Goal: Transaction & Acquisition: Download file/media

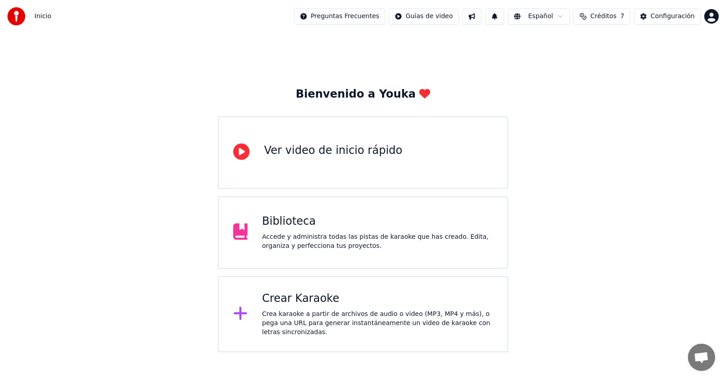
click at [335, 226] on div "Biblioteca" at bounding box center [377, 221] width 231 height 15
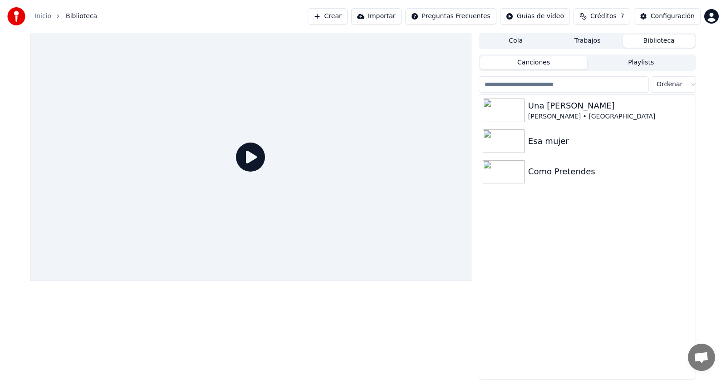
click at [574, 230] on div "Una [PERSON_NAME] • Los Calis Esa mujer Como Pretendes" at bounding box center [587, 237] width 217 height 284
click at [621, 64] on button "Playlists" at bounding box center [641, 62] width 108 height 13
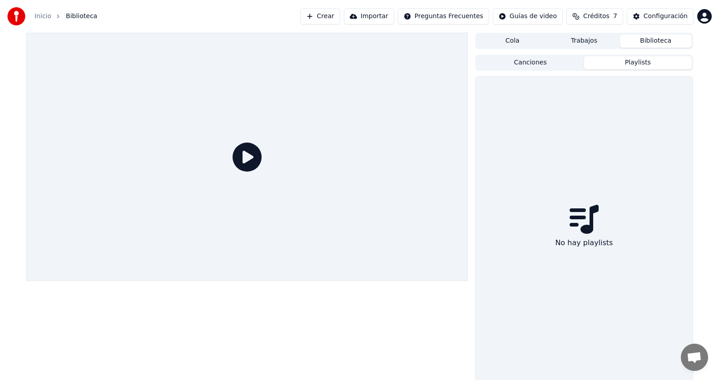
click at [545, 66] on button "Canciones" at bounding box center [530, 62] width 108 height 13
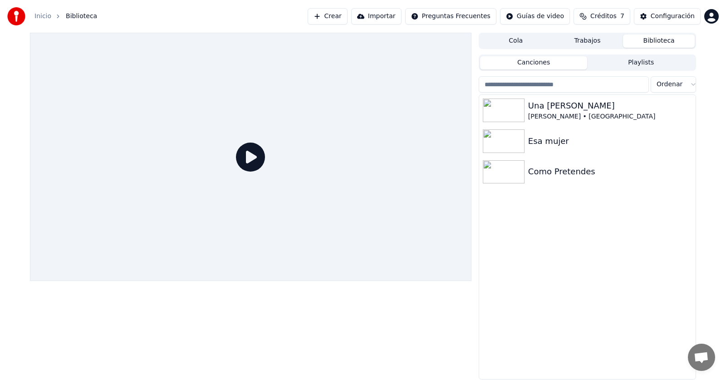
click at [557, 262] on div "Una [PERSON_NAME] • Los Calis Esa mujer Como Pretendes" at bounding box center [587, 237] width 217 height 284
click at [562, 248] on div "Una [PERSON_NAME] • Los Calis Esa mujer Como Pretendes" at bounding box center [587, 237] width 217 height 284
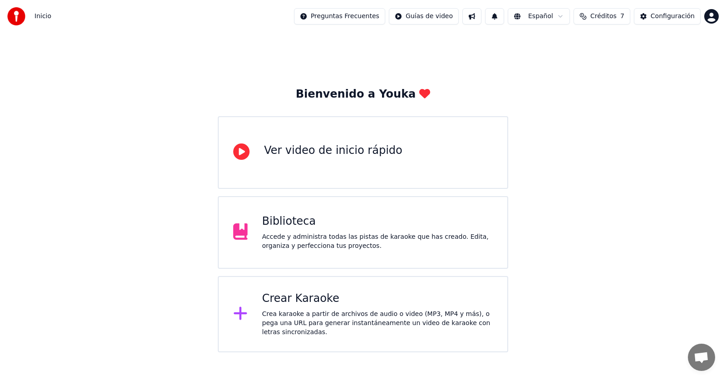
click at [400, 224] on div "Biblioteca" at bounding box center [377, 221] width 231 height 15
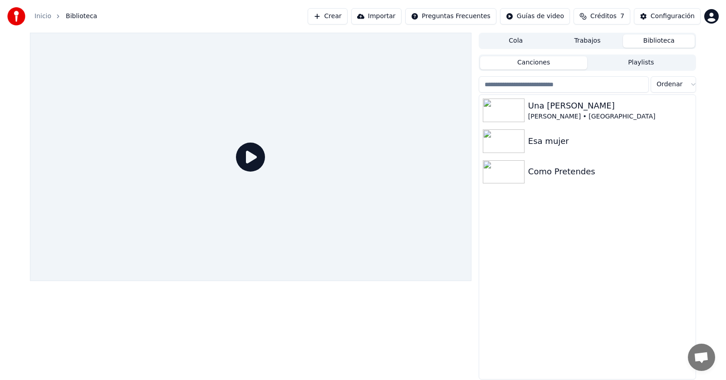
click at [593, 229] on div "Una [PERSON_NAME] • Los Calis Esa mujer Como Pretendes" at bounding box center [587, 237] width 217 height 284
click at [689, 174] on icon "button" at bounding box center [687, 171] width 9 height 7
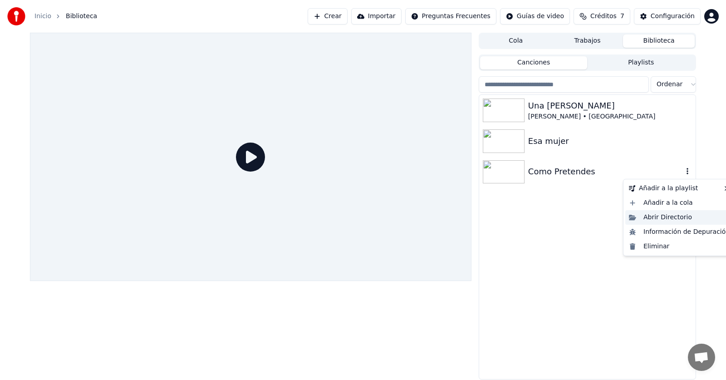
click at [671, 216] on div "Abrir Directorio" at bounding box center [680, 217] width 108 height 15
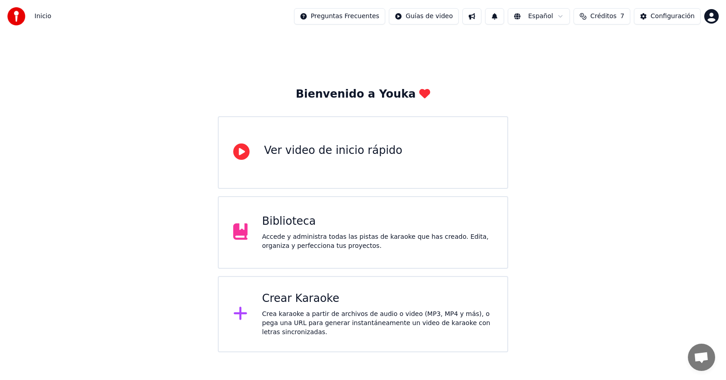
click at [381, 246] on div "Accede y administra todas las pistas de karaoke que has creado. Edita, organiza…" at bounding box center [377, 241] width 231 height 18
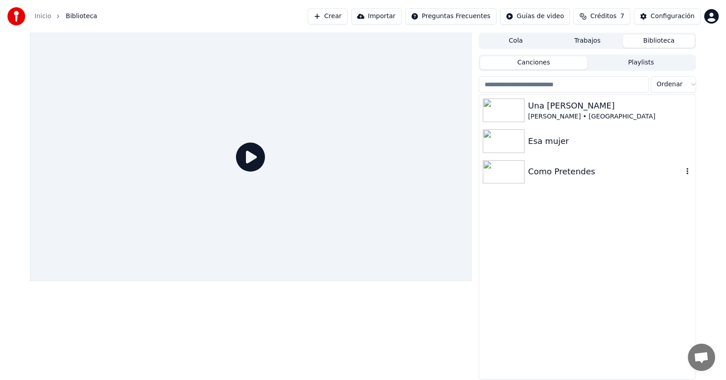
click at [542, 174] on div "Como Pretendes" at bounding box center [605, 171] width 155 height 13
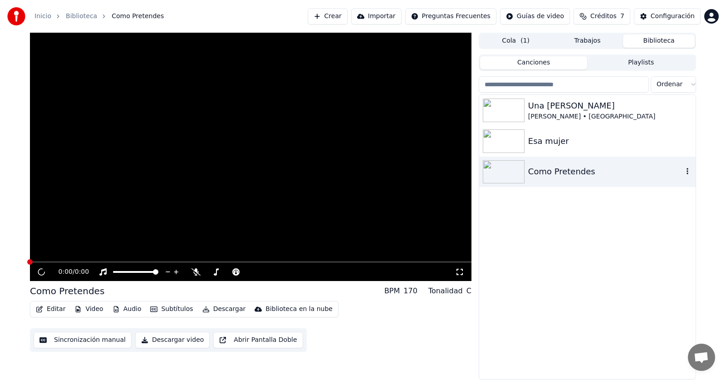
click at [542, 174] on div "Como Pretendes" at bounding box center [605, 171] width 155 height 13
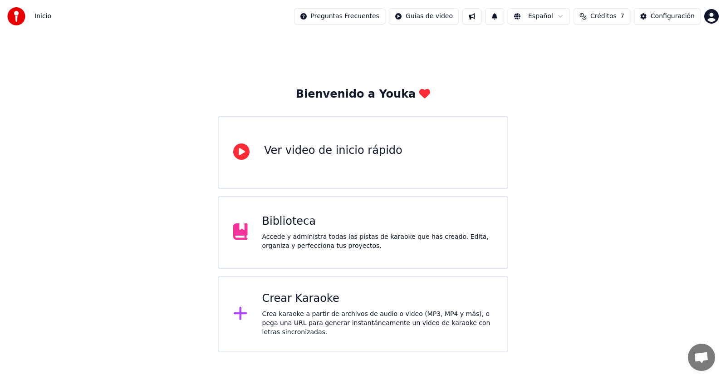
click at [350, 219] on div "Biblioteca" at bounding box center [377, 221] width 231 height 15
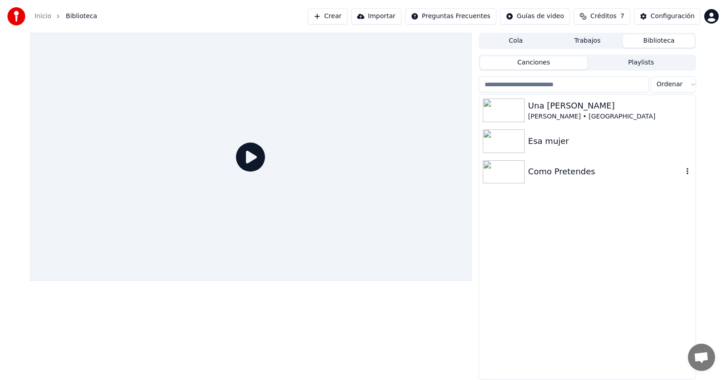
click at [509, 179] on img at bounding box center [504, 172] width 42 height 24
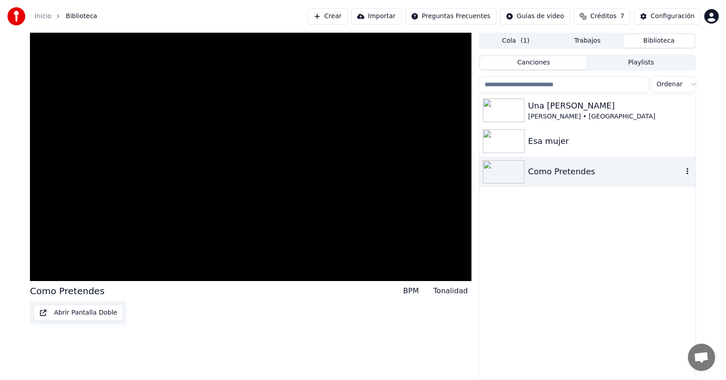
click at [509, 179] on img at bounding box center [504, 172] width 42 height 24
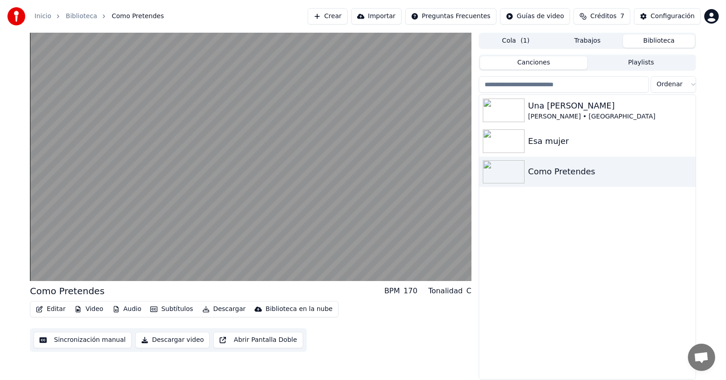
click at [331, 344] on div "Editar Video Audio Subtítulos Descargar Biblioteca en la nube Sincronización ma…" at bounding box center [251, 326] width 442 height 51
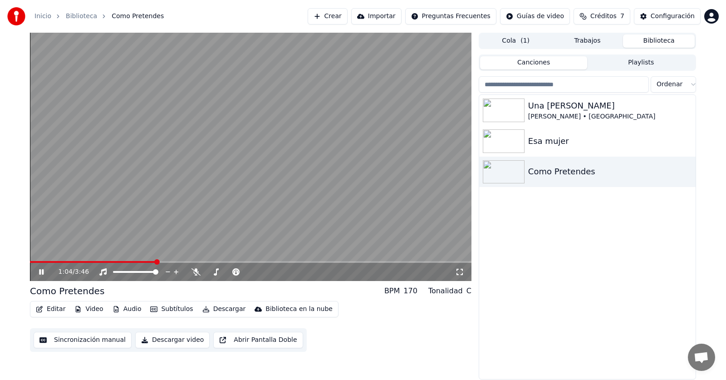
click at [629, 238] on div "Una [PERSON_NAME] • Los Calis Esa mujer Como Pretendes" at bounding box center [587, 237] width 217 height 284
click at [40, 272] on icon at bounding box center [41, 271] width 5 height 5
click at [30, 263] on span at bounding box center [32, 261] width 5 height 5
click at [154, 340] on button "Descargar video" at bounding box center [172, 340] width 74 height 16
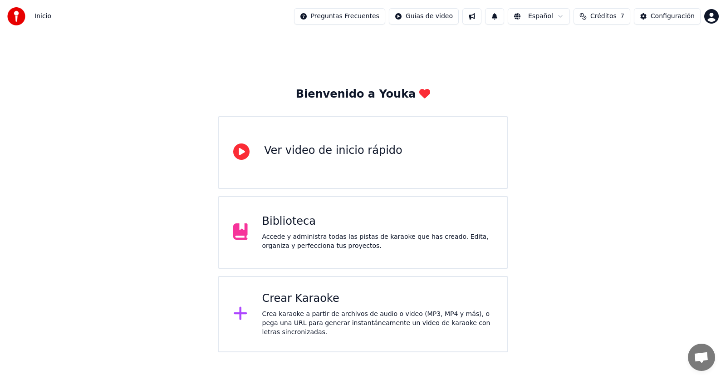
click at [369, 236] on div "Accede y administra todas las pistas de karaoke que has creado. Edita, organiza…" at bounding box center [377, 241] width 231 height 18
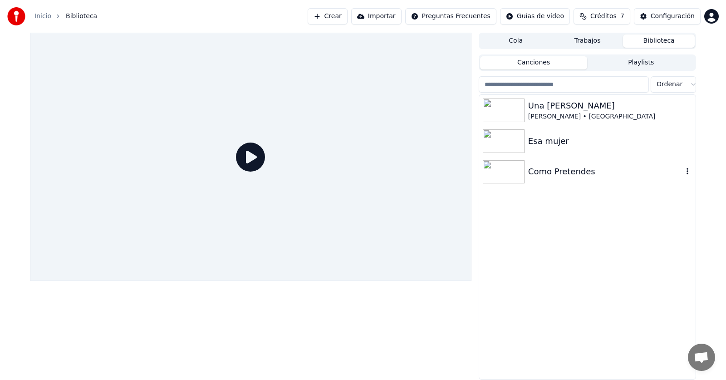
click at [562, 174] on div "Como Pretendes" at bounding box center [605, 171] width 155 height 13
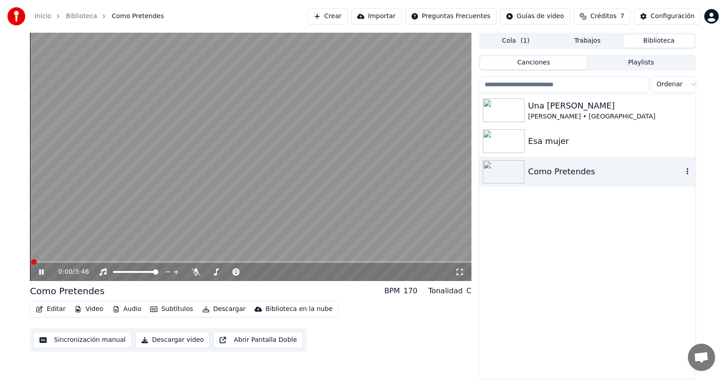
click at [688, 173] on icon "button" at bounding box center [687, 171] width 9 height 7
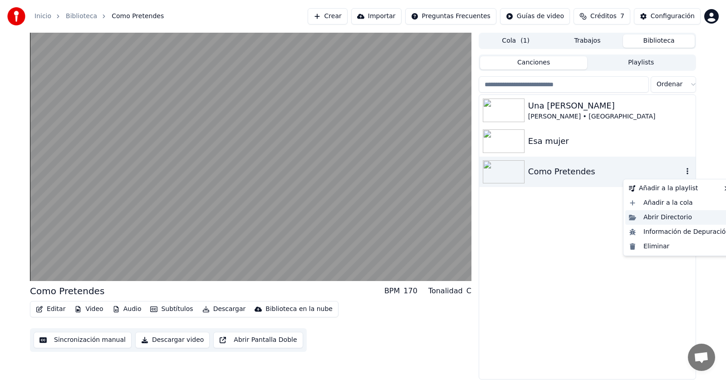
click at [675, 217] on div "Abrir Directorio" at bounding box center [680, 217] width 108 height 15
